Goal: Transaction & Acquisition: Purchase product/service

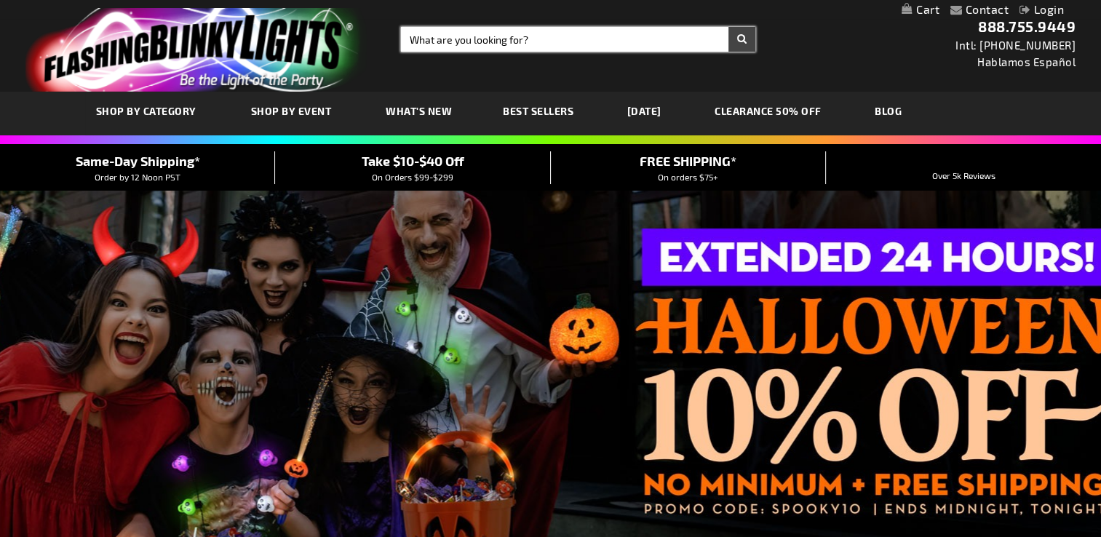
click at [413, 38] on input "Search" at bounding box center [578, 39] width 354 height 25
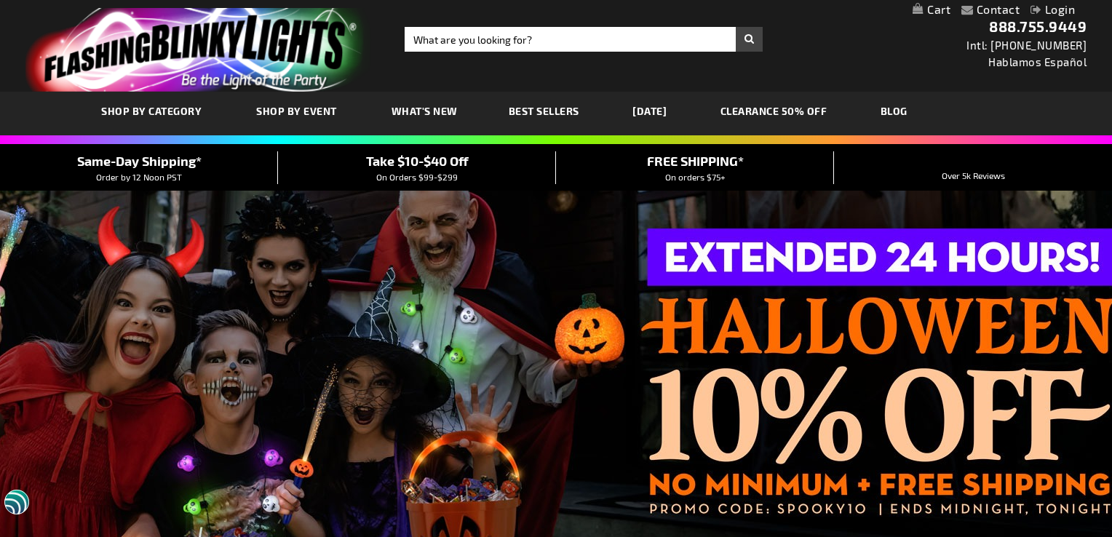
click at [758, 386] on div "Close dialog Get 10% Off Subscribe and save today Unlock Offer Submit" at bounding box center [556, 268] width 1112 height 537
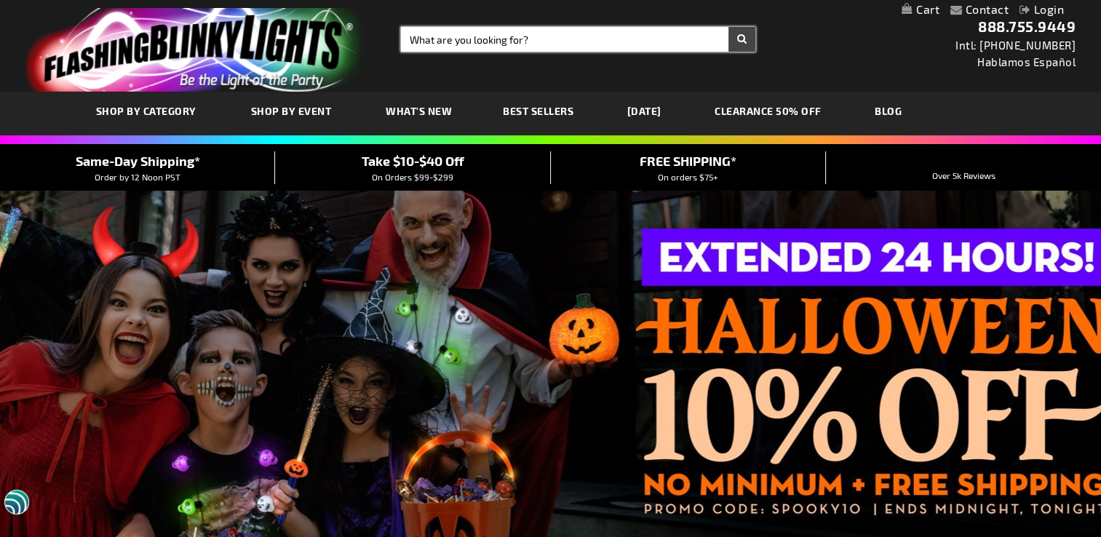
click at [409, 41] on input "Search" at bounding box center [578, 39] width 354 height 25
type input "christmas"
click at [728, 27] on button "Search" at bounding box center [741, 39] width 27 height 25
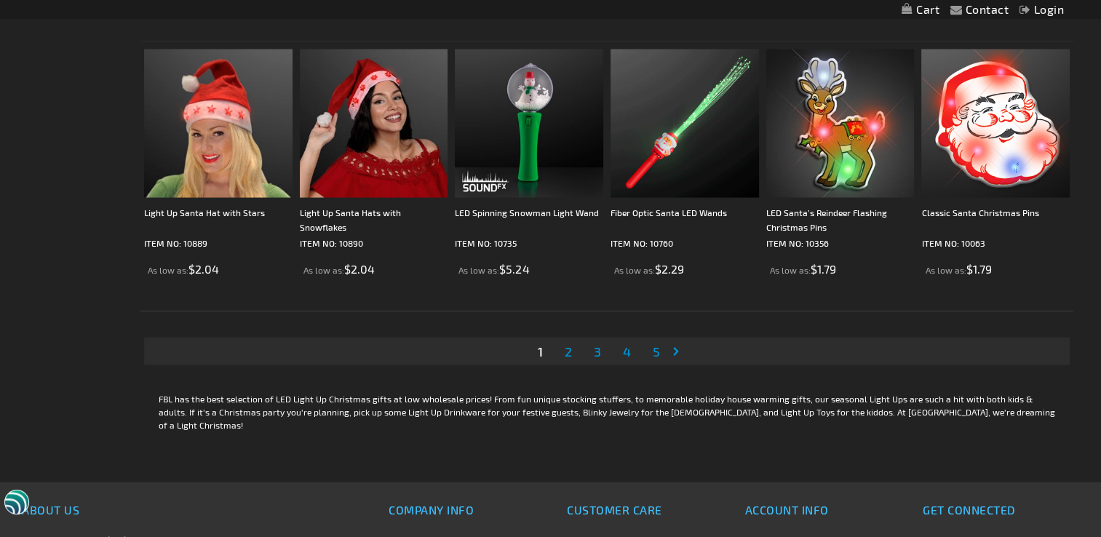
scroll to position [2911, 0]
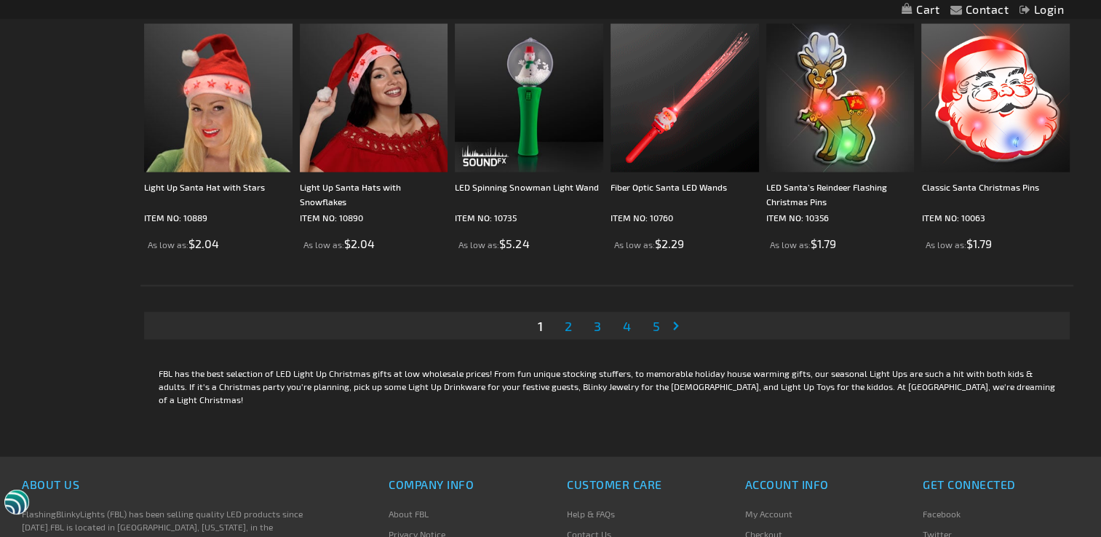
click at [568, 324] on span "2" at bounding box center [568, 326] width 7 height 16
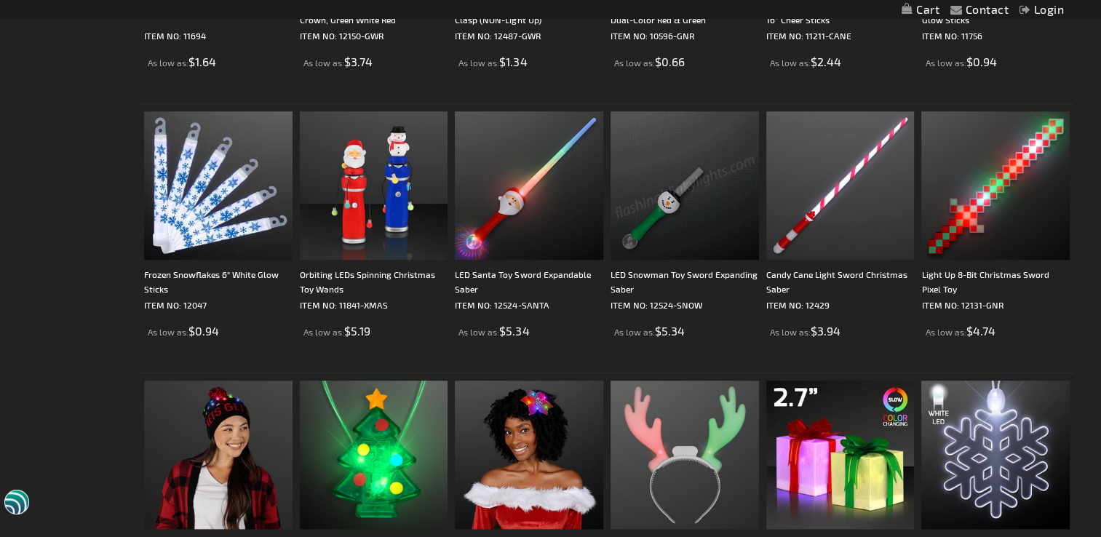
scroll to position [1237, 0]
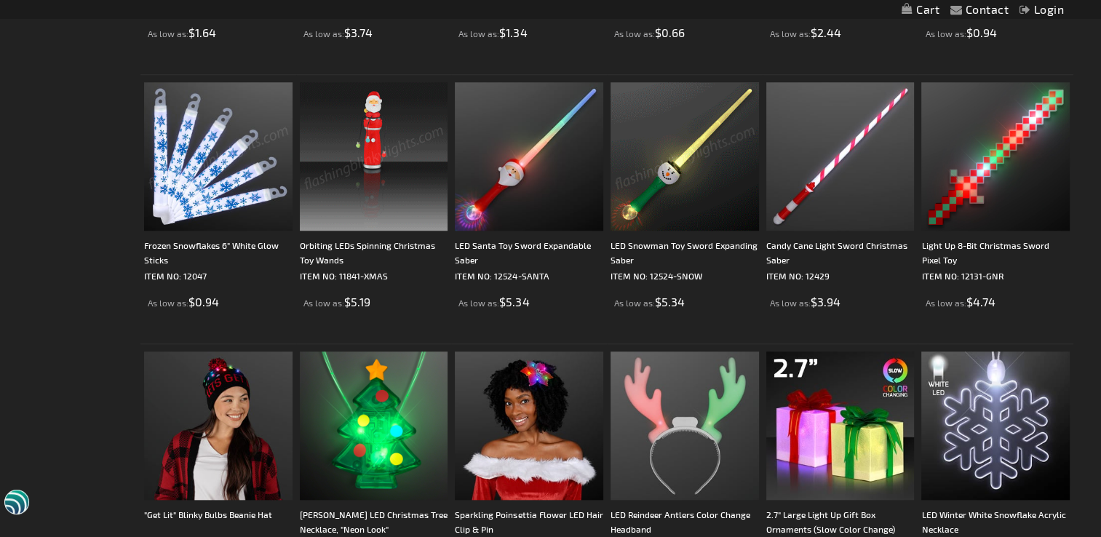
click at [239, 202] on img at bounding box center [218, 156] width 148 height 148
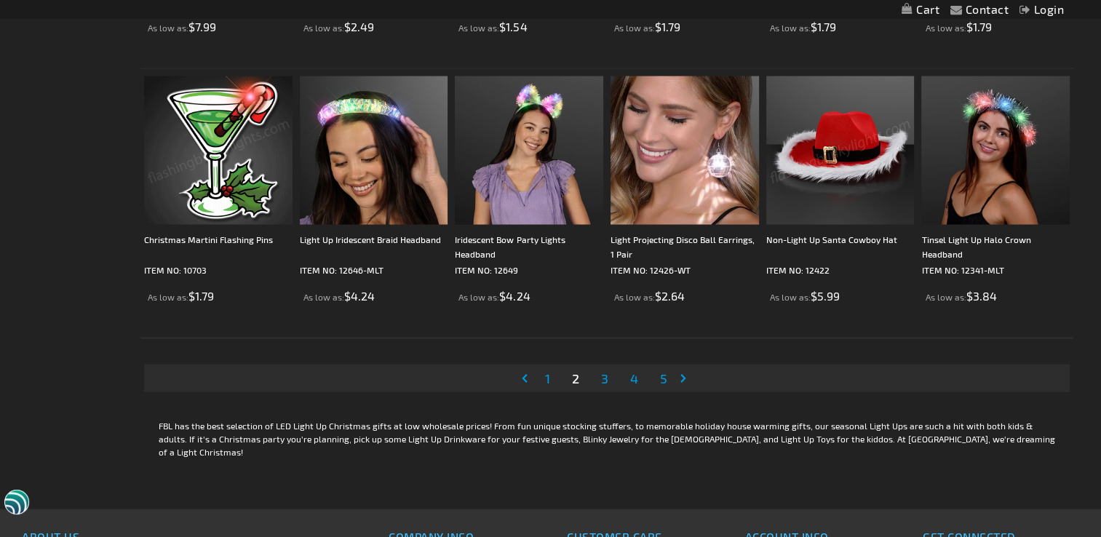
scroll to position [2909, 0]
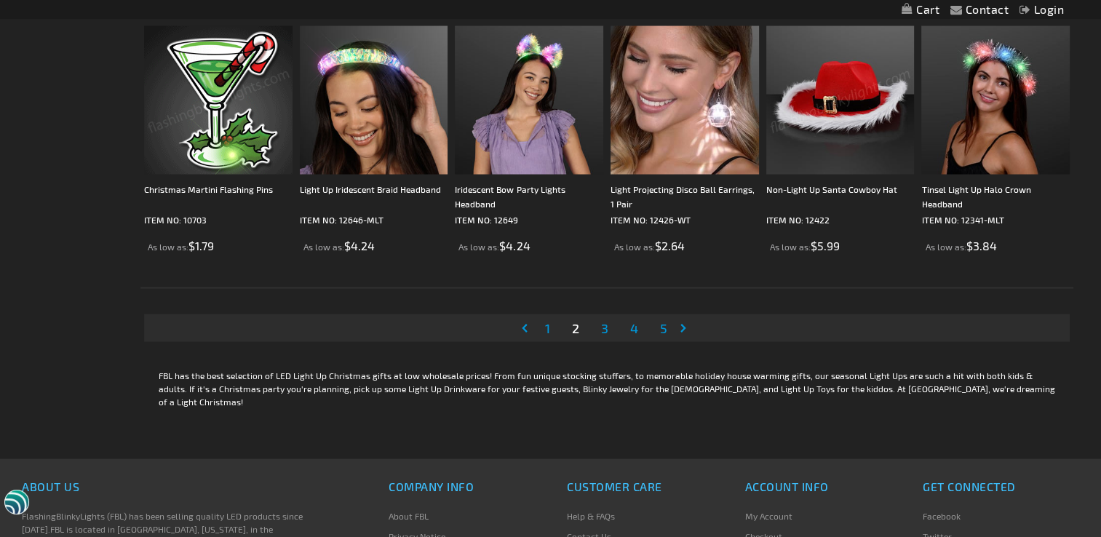
click at [604, 327] on span "3" at bounding box center [604, 328] width 7 height 16
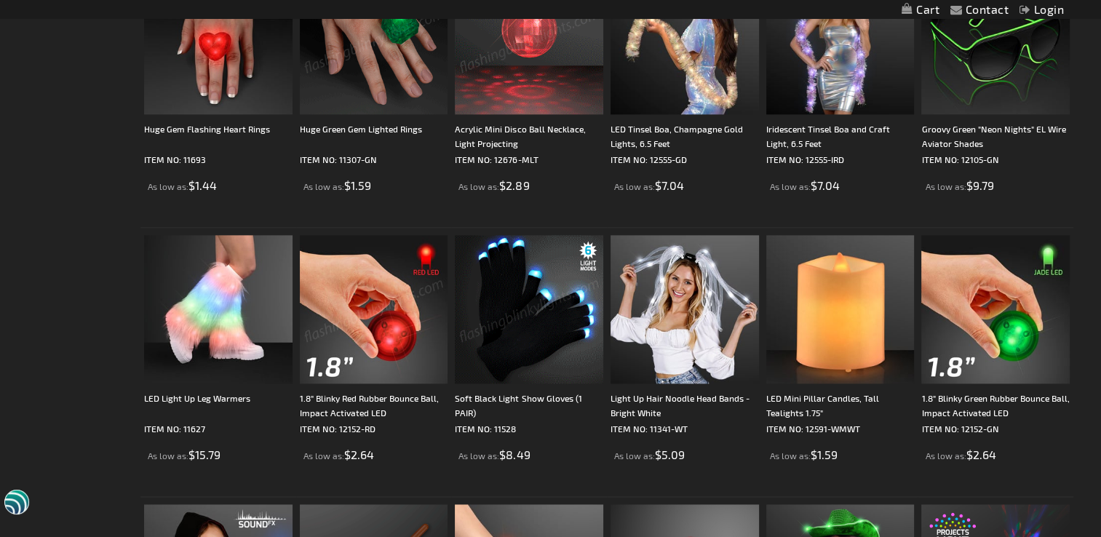
scroll to position [1965, 0]
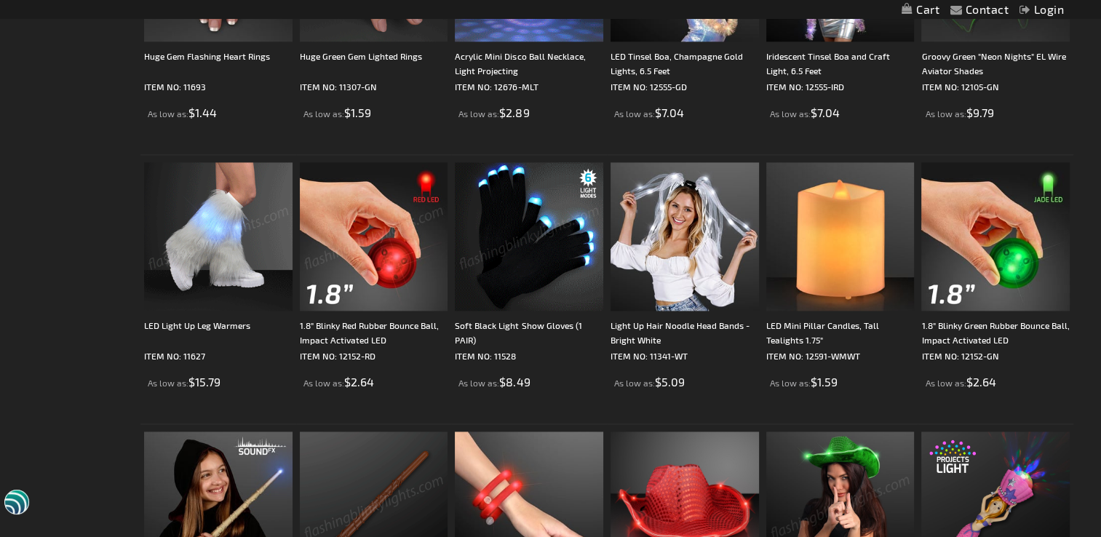
click at [199, 275] on img at bounding box center [218, 236] width 148 height 148
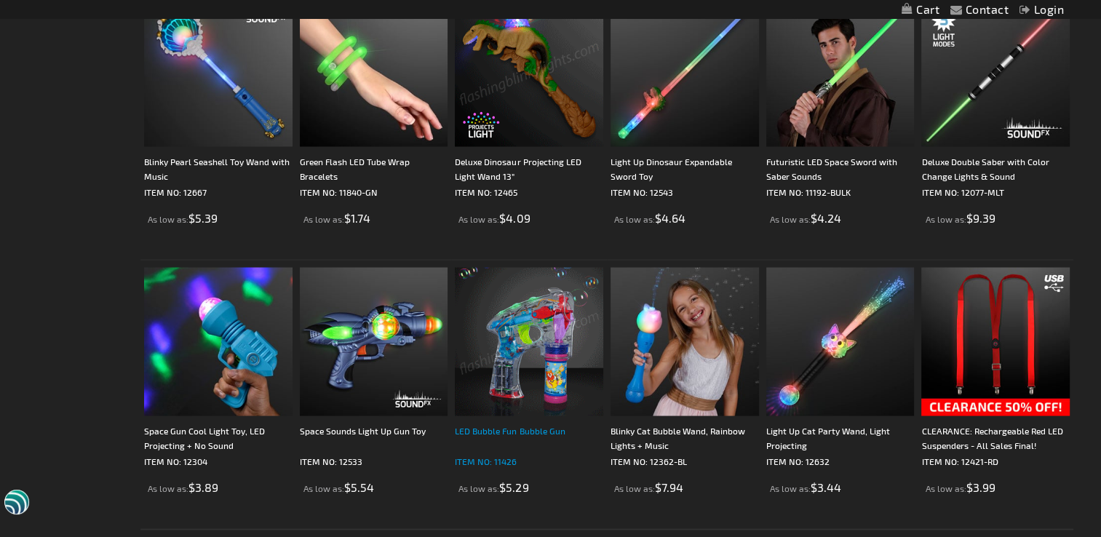
scroll to position [2693, 0]
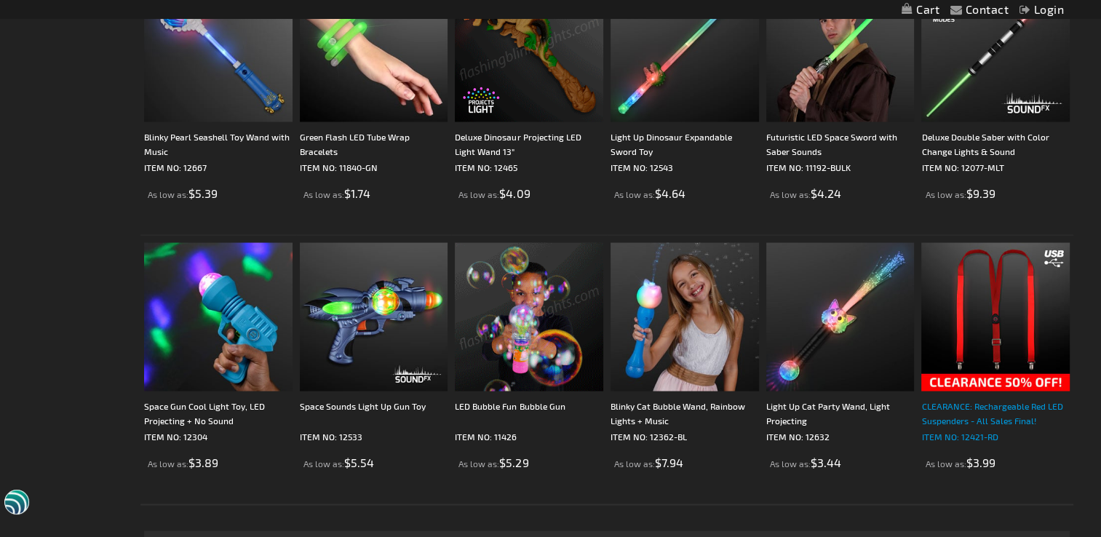
click at [976, 421] on div "CLEARANCE: Rechargeable Red LED Suspenders - All Sales Final!" at bounding box center [995, 412] width 148 height 29
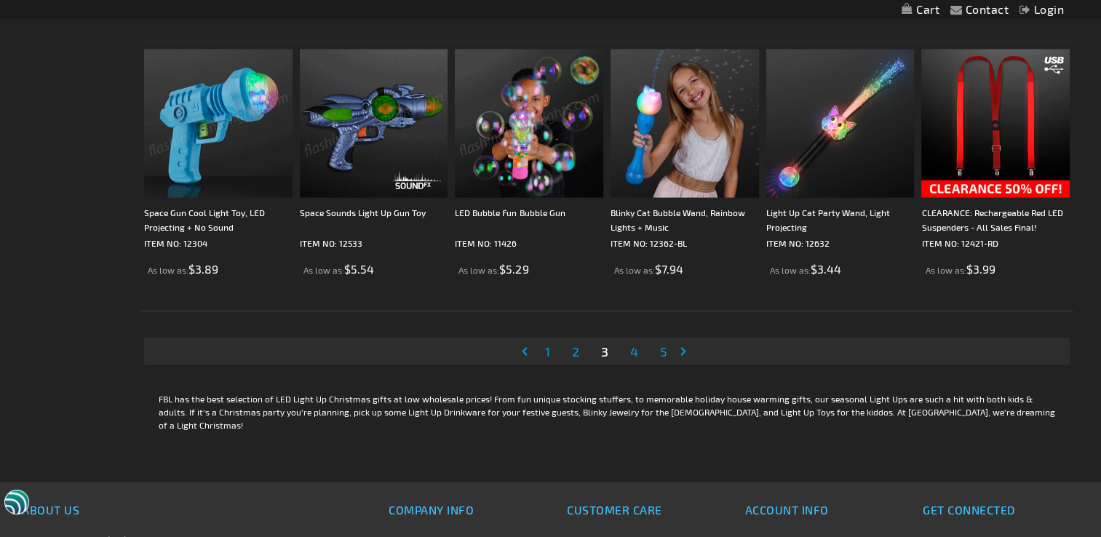
scroll to position [2911, 0]
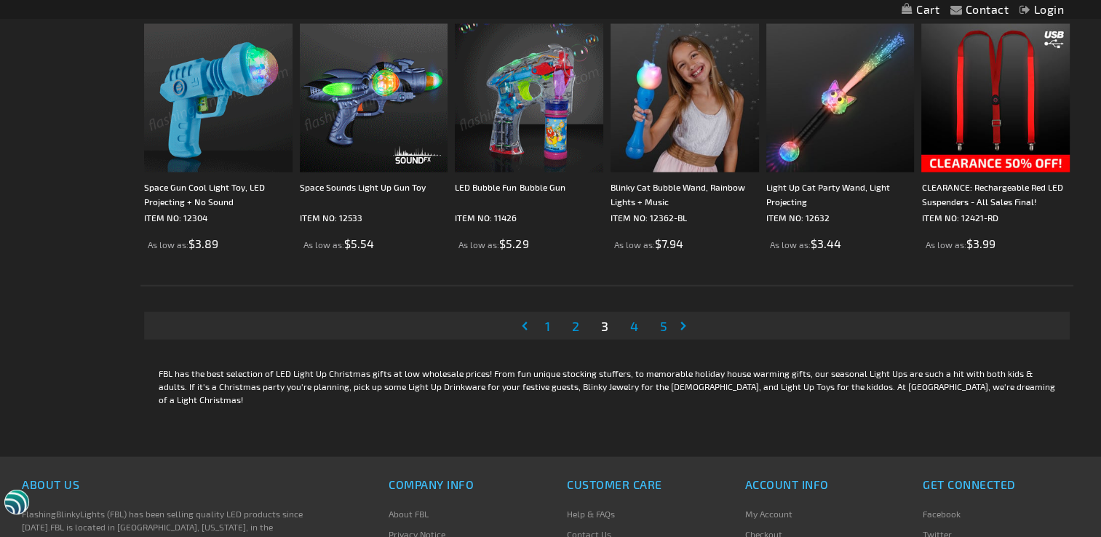
click at [630, 325] on span "4" at bounding box center [634, 326] width 8 height 16
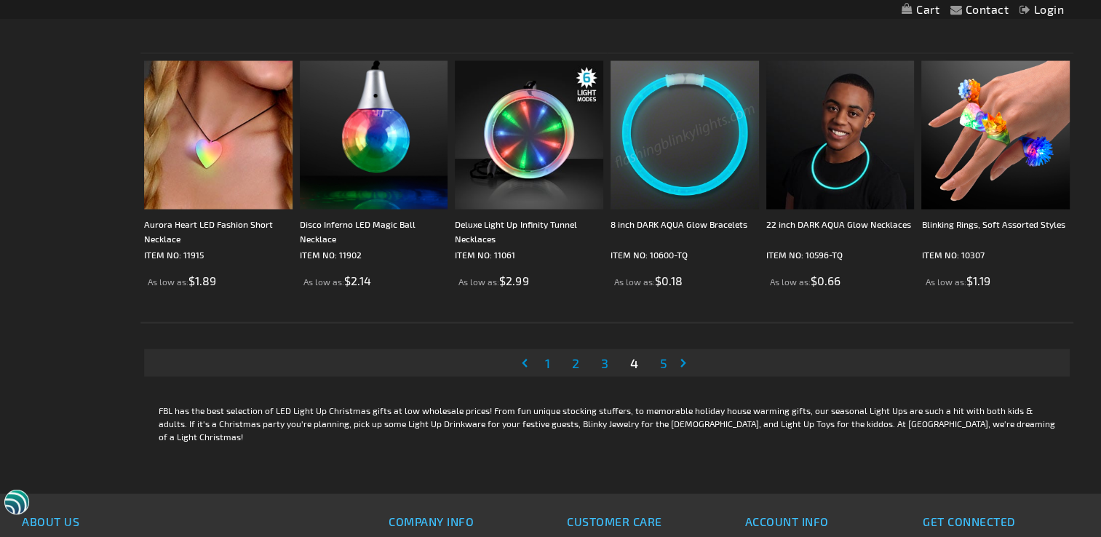
scroll to position [2911, 0]
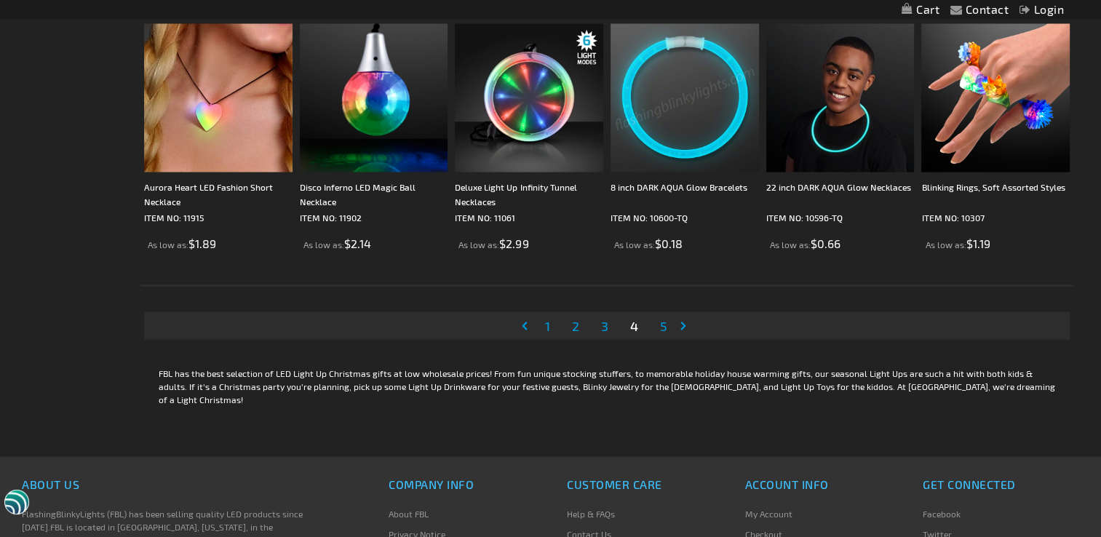
click at [662, 327] on span "5" at bounding box center [663, 326] width 7 height 16
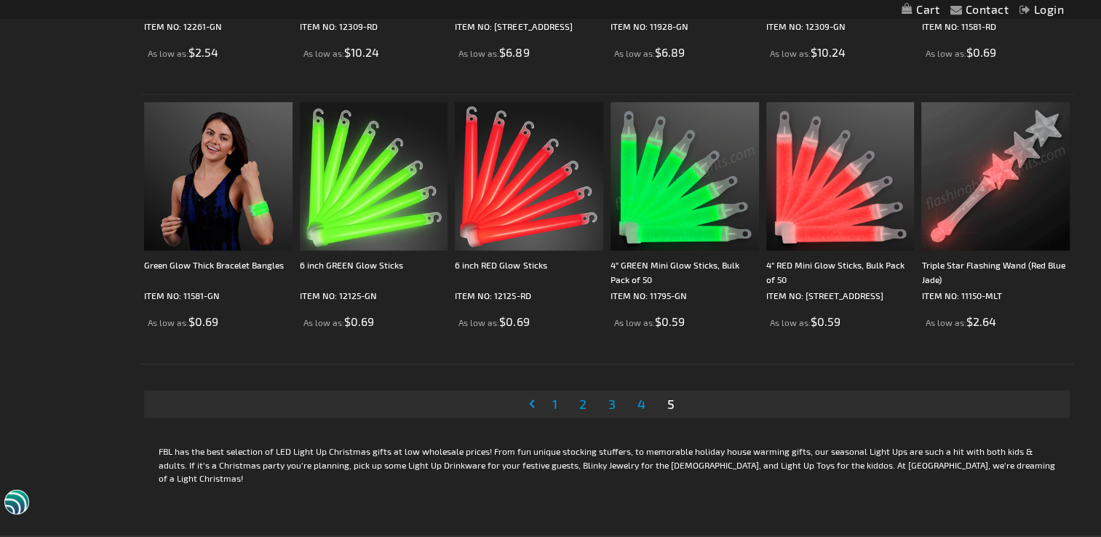
scroll to position [2329, 0]
